Goal: Task Accomplishment & Management: Complete application form

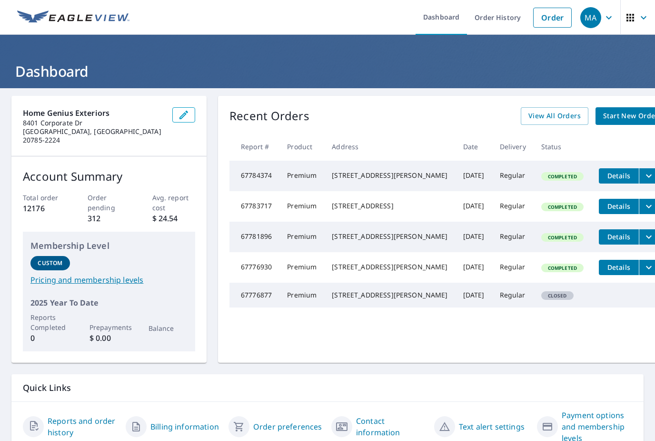
click at [596, 123] on link "Start New Order" at bounding box center [631, 116] width 70 height 18
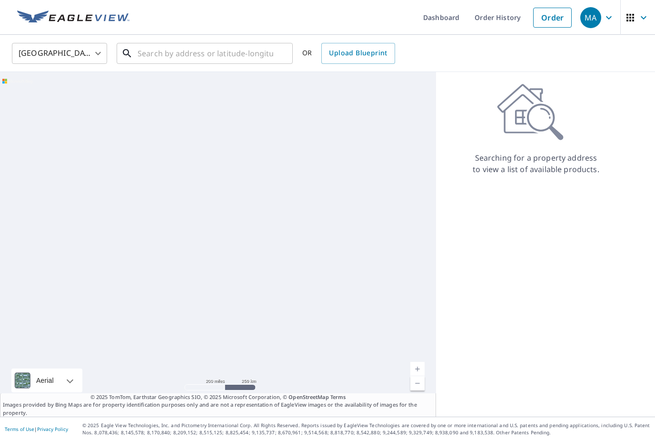
click at [223, 55] on input "text" at bounding box center [206, 53] width 136 height 27
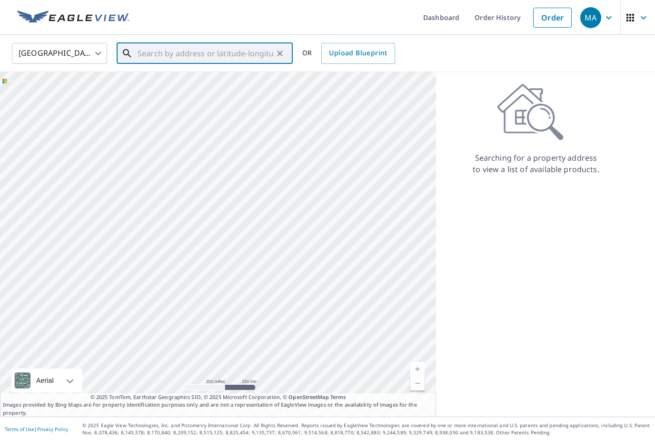
click at [196, 49] on input "text" at bounding box center [206, 53] width 136 height 27
paste input "[STREET_ADDRESS][PERSON_NAME]"
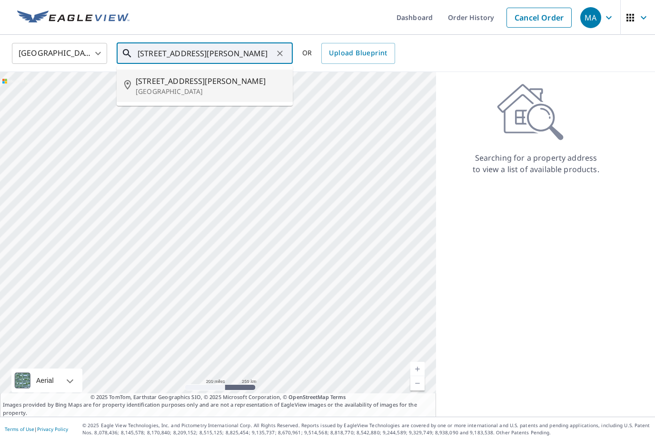
click at [175, 94] on p "[GEOGRAPHIC_DATA]" at bounding box center [211, 92] width 150 height 10
type input "[STREET_ADDRESS][PERSON_NAME]"
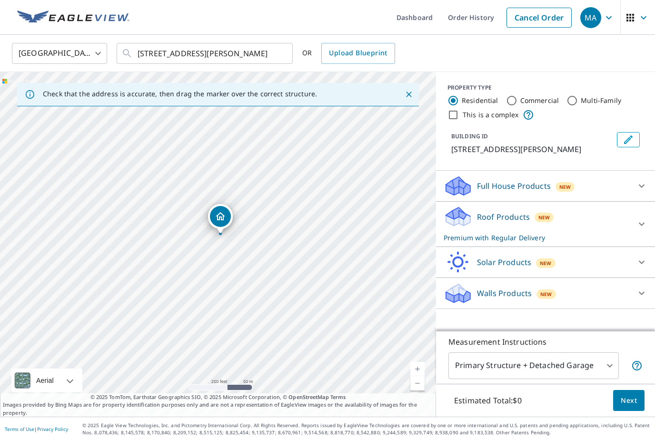
click at [621, 411] on button "Next" at bounding box center [629, 400] width 31 height 21
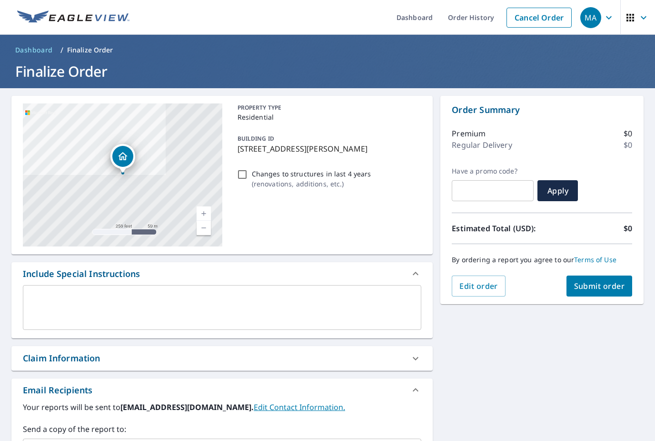
click at [579, 290] on span "Submit order" at bounding box center [599, 286] width 51 height 10
checkbox input "true"
